Goal: Information Seeking & Learning: Check status

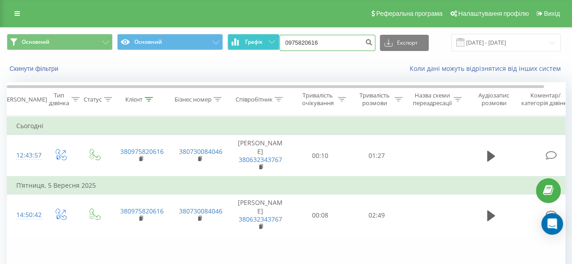
drag, startPoint x: 342, startPoint y: 38, endPoint x: 257, endPoint y: 42, distance: 85.0
click at [257, 42] on div "Основний Основний Графік 0975820616 Експорт .csv .xls .xlsx [DATE] - [DATE]" at bounding box center [286, 43] width 558 height 18
type input "0674897755"
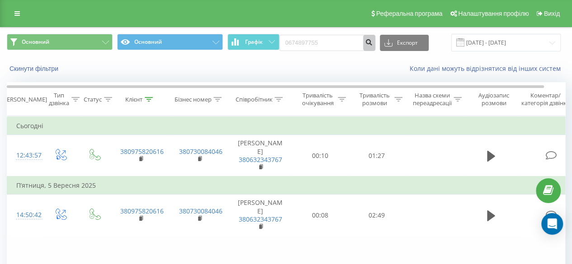
click at [367, 40] on icon "submit" at bounding box center [369, 40] width 8 height 5
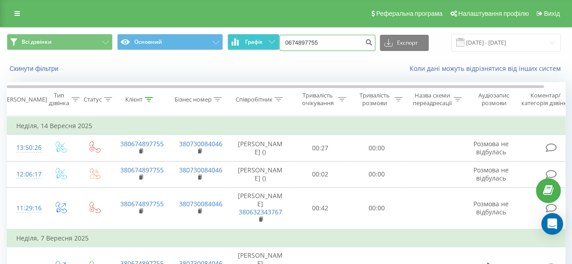
drag, startPoint x: 322, startPoint y: 40, endPoint x: 245, endPoint y: 40, distance: 76.8
click at [245, 40] on div "Всі дзвінки Основний Графік 0674897755 Експорт .csv .xls .xlsx 23.06.2025 - 23.…" at bounding box center [286, 43] width 558 height 18
paste input "380637421580"
type input "380637421580"
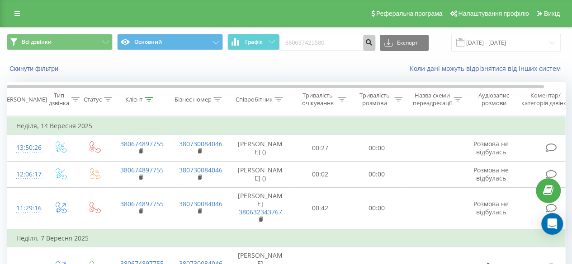
click at [366, 38] on icon "submit" at bounding box center [369, 40] width 8 height 5
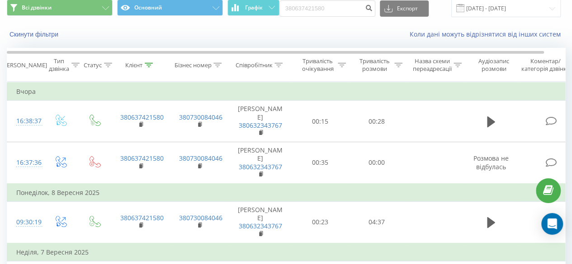
scroll to position [45, 0]
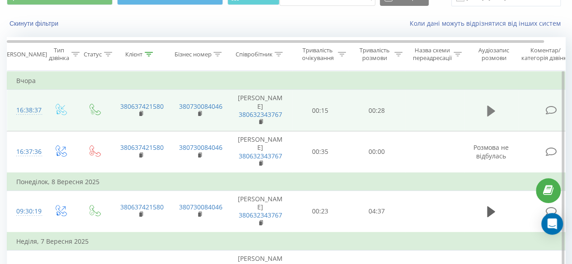
click at [489, 111] on icon at bounding box center [491, 111] width 8 height 11
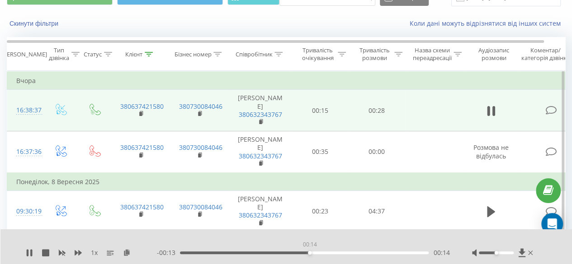
click at [309, 253] on div "00:14" at bounding box center [304, 253] width 248 height 3
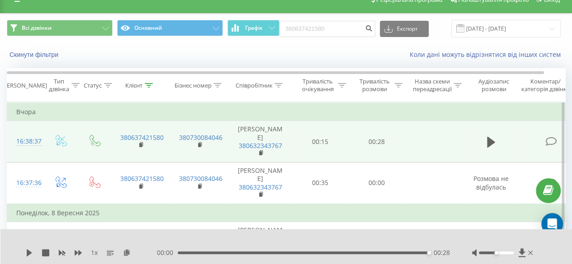
scroll to position [0, 0]
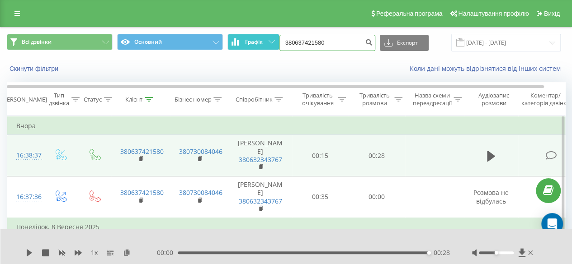
drag, startPoint x: 323, startPoint y: 40, endPoint x: 265, endPoint y: 40, distance: 57.8
click at [265, 40] on div "Всі дзвінки Основний Графік 380637421580 Експорт .csv .xls .xlsx 23.06.2025 - 2…" at bounding box center [286, 43] width 558 height 18
paste input "501025507"
type input "380501025507"
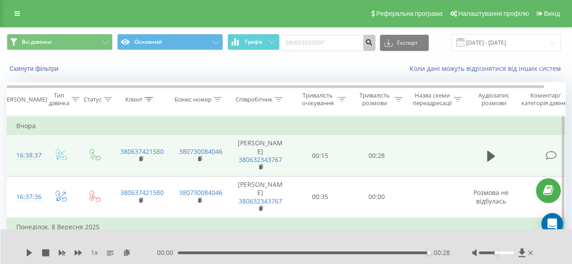
click at [367, 47] on button "submit" at bounding box center [369, 43] width 12 height 16
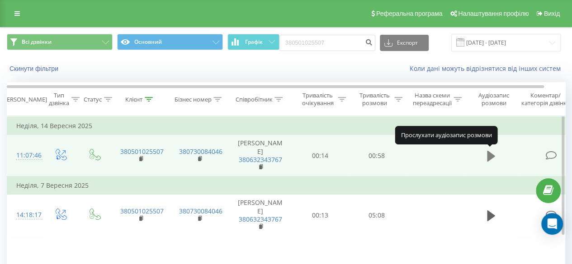
click at [488, 160] on icon at bounding box center [491, 156] width 8 height 13
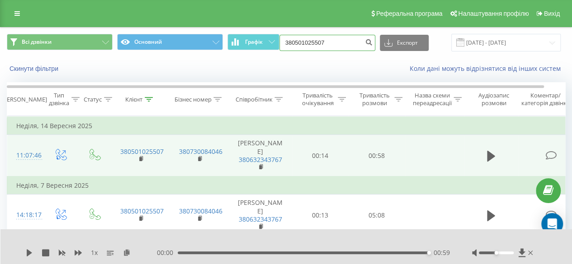
click at [340, 38] on input "380501025507" at bounding box center [327, 43] width 96 height 16
drag, startPoint x: 340, startPoint y: 38, endPoint x: 303, endPoint y: 38, distance: 37.0
click at [303, 38] on input "380501025507" at bounding box center [327, 43] width 96 height 16
paste input "67110227"
type input "380671102277"
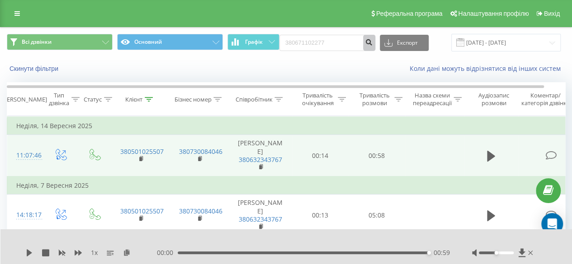
click at [369, 44] on icon "submit" at bounding box center [369, 40] width 8 height 5
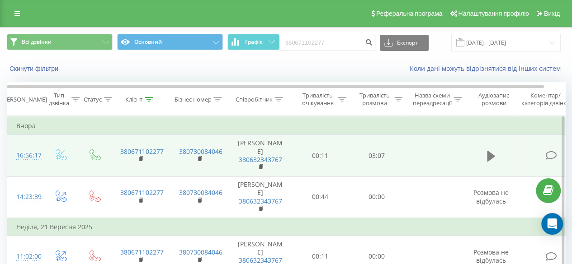
click at [490, 154] on icon at bounding box center [491, 156] width 8 height 11
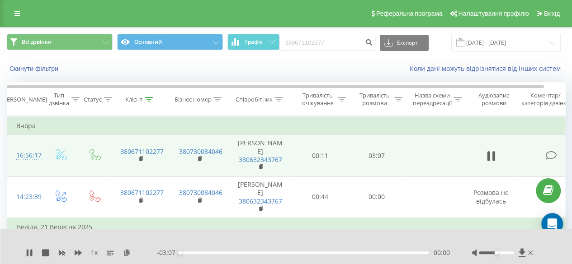
click at [93, 255] on span "1 x" at bounding box center [94, 252] width 7 height 9
click at [94, 253] on span "1 x" at bounding box center [94, 252] width 7 height 9
click at [76, 252] on icon at bounding box center [78, 252] width 7 height 5
click at [78, 251] on icon at bounding box center [78, 252] width 7 height 5
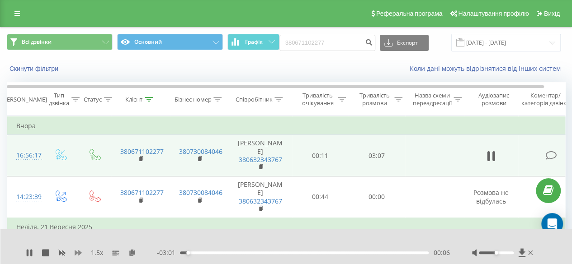
click at [78, 251] on icon at bounding box center [78, 252] width 7 height 5
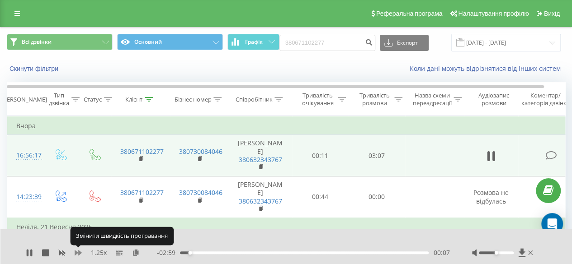
click at [78, 251] on icon at bounding box center [78, 252] width 7 height 5
click at [79, 251] on icon at bounding box center [78, 252] width 7 height 5
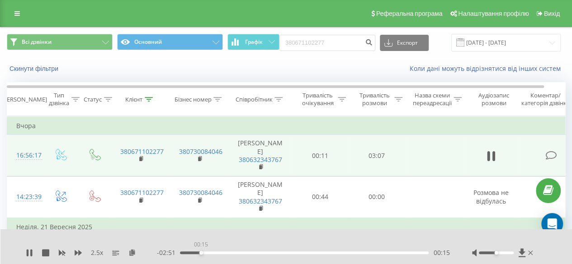
drag, startPoint x: 198, startPoint y: 252, endPoint x: 286, endPoint y: 250, distance: 88.6
click at [277, 253] on div "00:15" at bounding box center [304, 253] width 248 height 3
click at [95, 255] on span "2.5 x" at bounding box center [97, 252] width 12 height 9
click at [98, 253] on span "2.5 x" at bounding box center [97, 252] width 12 height 9
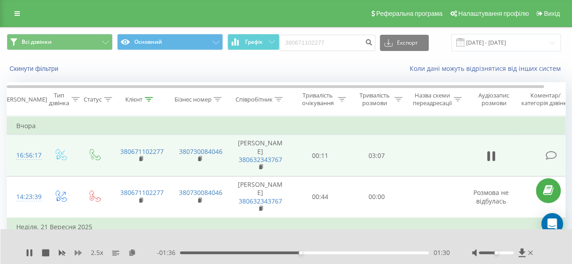
click at [78, 250] on icon at bounding box center [78, 252] width 7 height 7
click at [82, 252] on div "1 x" at bounding box center [91, 252] width 131 height 9
click at [77, 252] on icon at bounding box center [78, 252] width 7 height 7
click at [80, 252] on icon at bounding box center [78, 252] width 7 height 5
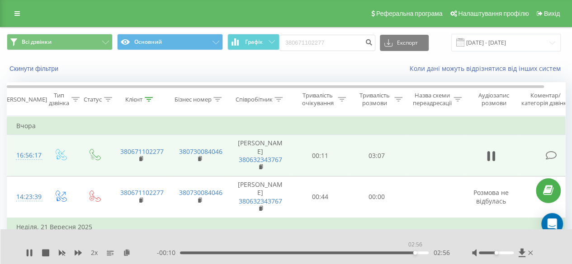
click at [414, 253] on div "02:56" at bounding box center [304, 253] width 248 height 3
click at [29, 249] on div "2 x" at bounding box center [91, 252] width 131 height 9
click at [29, 253] on icon at bounding box center [29, 252] width 7 height 7
click at [345, 43] on input "380671102277" at bounding box center [327, 43] width 96 height 16
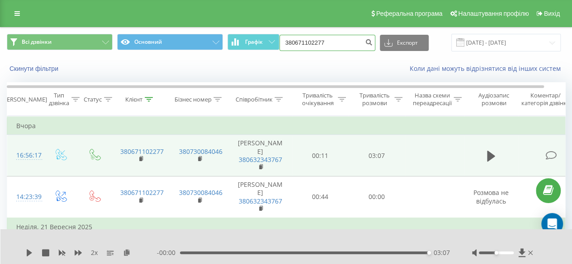
paste input "3799704"
type input "380673799704"
click at [365, 43] on button "submit" at bounding box center [369, 43] width 12 height 16
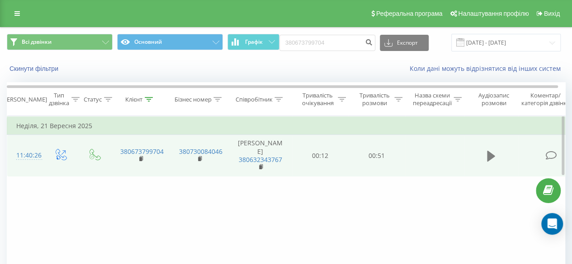
click at [491, 151] on icon at bounding box center [491, 156] width 8 height 13
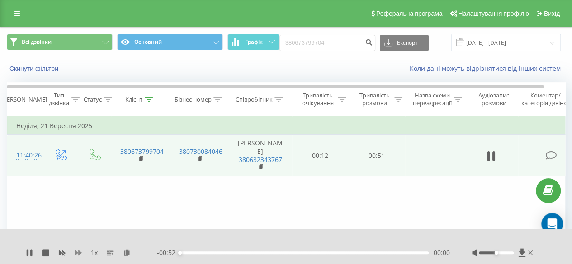
click at [78, 253] on icon at bounding box center [78, 252] width 7 height 5
click at [76, 251] on icon at bounding box center [78, 252] width 7 height 7
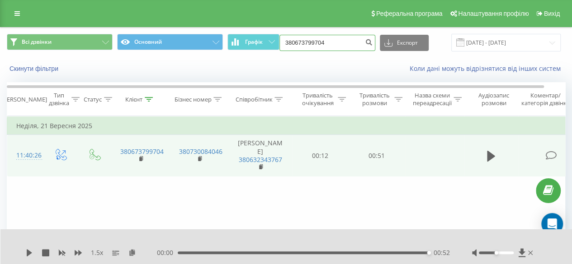
drag, startPoint x: 341, startPoint y: 42, endPoint x: 178, endPoint y: 56, distance: 163.3
click at [178, 56] on div "Всі дзвінки Основний Графік 380673799704 Експорт .csv .xls .xlsx 23.06.2025 - 2…" at bounding box center [285, 43] width 571 height 30
type input "0637421580"
click at [366, 42] on button "submit" at bounding box center [369, 43] width 12 height 16
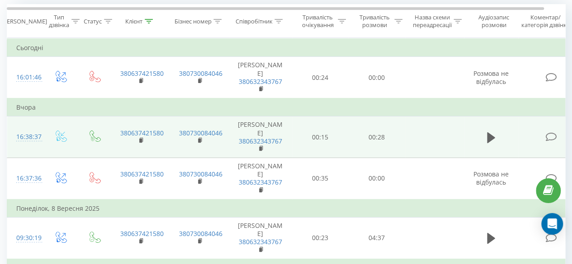
scroll to position [90, 0]
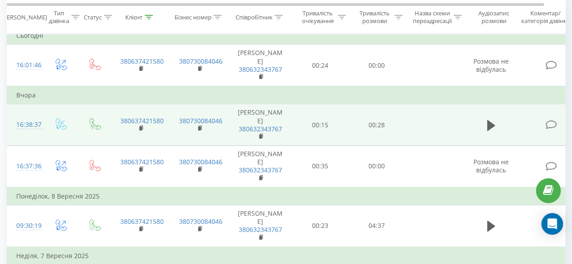
click at [490, 133] on td at bounding box center [491, 125] width 54 height 42
click at [488, 126] on icon at bounding box center [491, 125] width 8 height 11
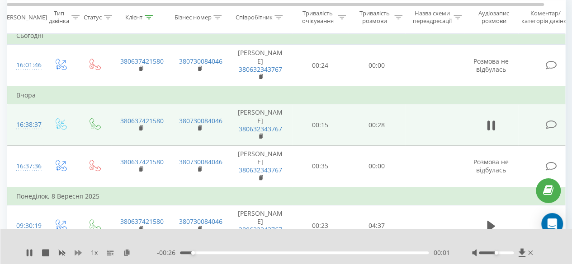
click at [78, 253] on icon at bounding box center [78, 252] width 7 height 5
click at [32, 252] on icon at bounding box center [31, 252] width 2 height 7
